Goal: Book appointment/travel/reservation

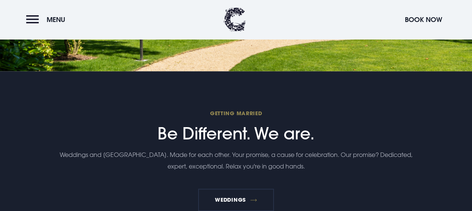
scroll to position [1833, 0]
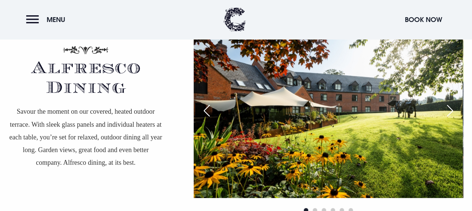
scroll to position [1401, 0]
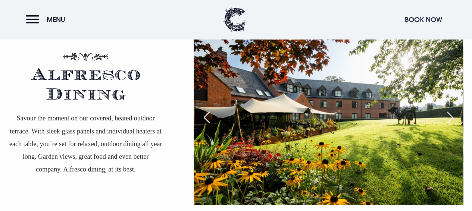
click at [415, 19] on button "Book Now" at bounding box center [423, 20] width 45 height 16
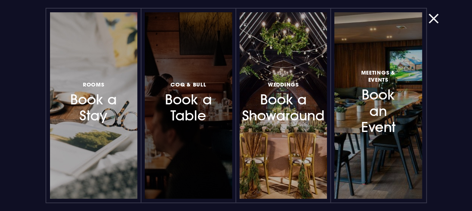
click at [185, 136] on div at bounding box center [188, 105] width 87 height 186
click at [187, 109] on h3 "Coq & Bull Book a Table" at bounding box center [188, 101] width 54 height 44
